Goal: Information Seeking & Learning: Learn about a topic

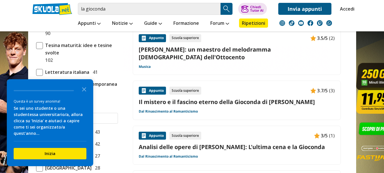
scroll to position [199, 0]
click at [158, 92] on div "Appunto" at bounding box center [152, 90] width 27 height 8
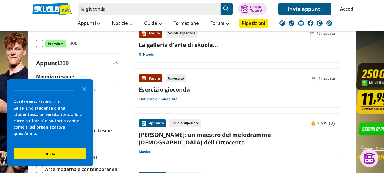
scroll to position [0, 0]
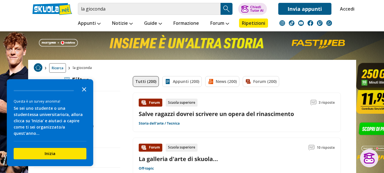
click at [84, 91] on polygon "Close the survey" at bounding box center [84, 89] width 4 height 4
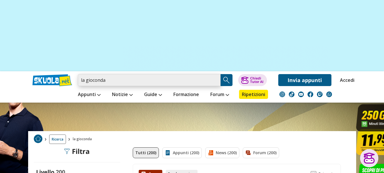
click at [117, 80] on input "la gioconda" at bounding box center [149, 80] width 143 height 12
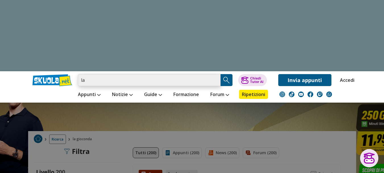
type input "l"
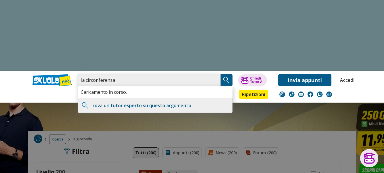
click at [120, 81] on input "la circonferenza" at bounding box center [149, 80] width 143 height 12
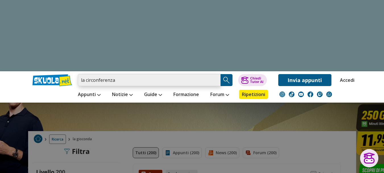
type input "la circonferenza"
click at [227, 80] on img "Search Button" at bounding box center [226, 80] width 9 height 9
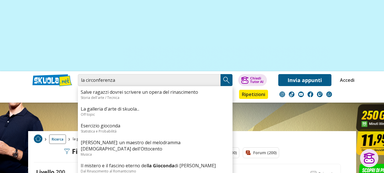
click at [126, 158] on div "[PERSON_NAME]: un maestro del melodramma [DEMOGRAPHIC_DATA] dell'Ottocento Musi…" at bounding box center [155, 147] width 155 height 23
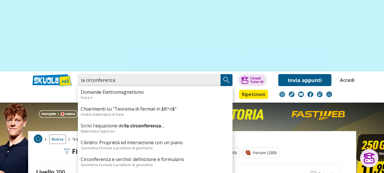
click at [144, 158] on link "Circonferenza e cerchio: definizione e formulario" at bounding box center [155, 159] width 149 height 6
